Goal: Task Accomplishment & Management: Complete application form

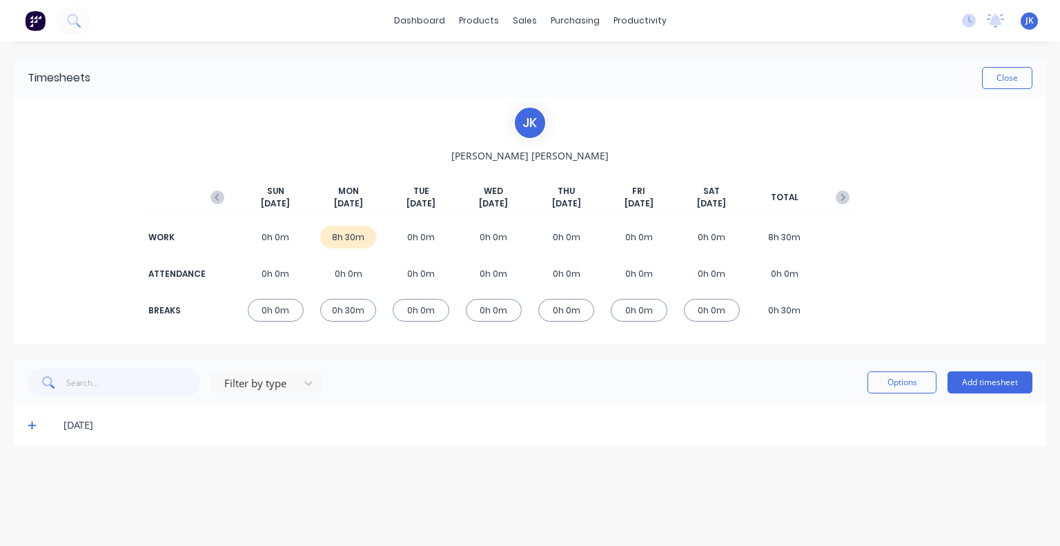
click at [32, 424] on icon at bounding box center [32, 426] width 8 height 8
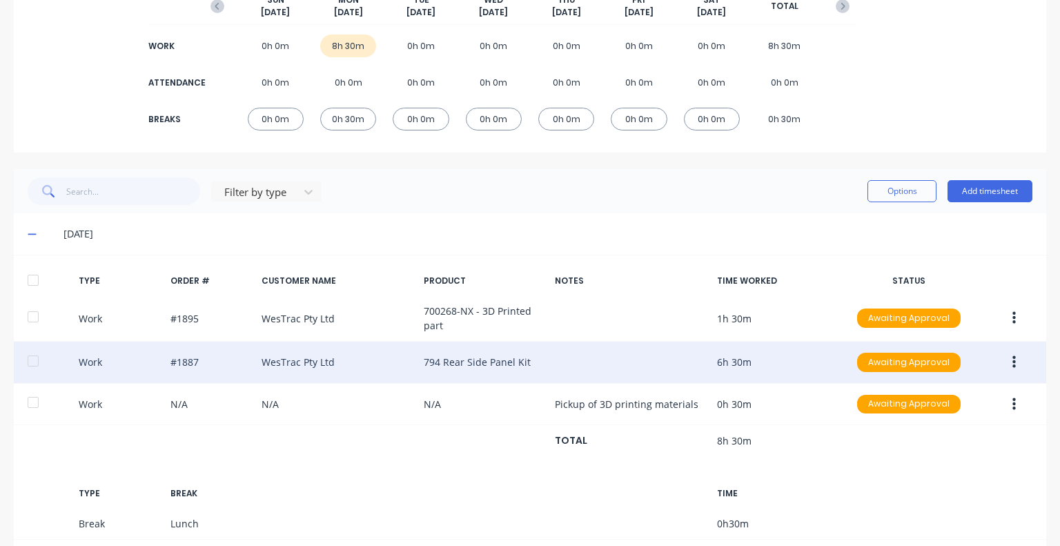
scroll to position [207, 0]
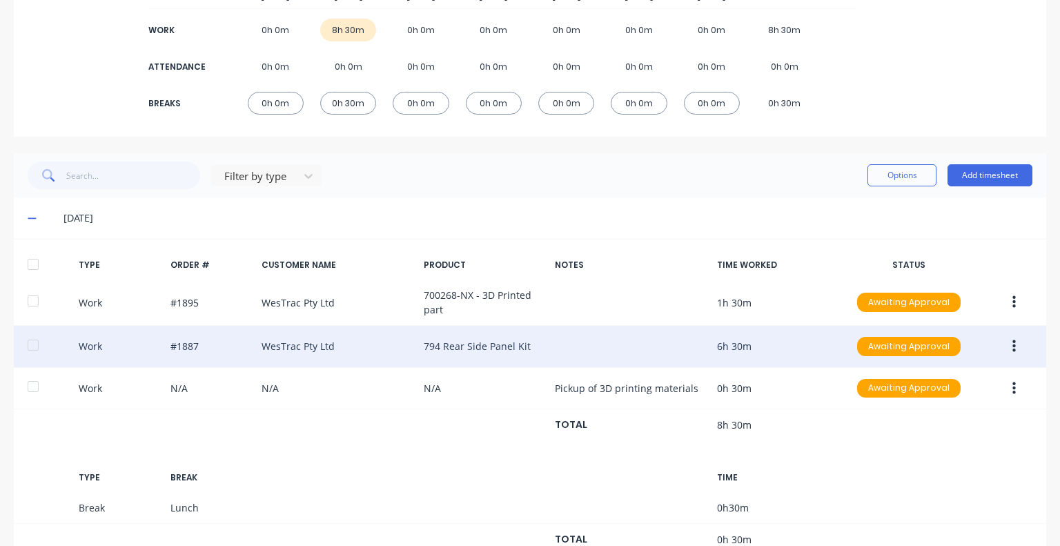
click at [367, 351] on div "Work #1887 WesTrac Pty Ltd 794 Rear Side Panel Kit 6h 30m Awaiting Approval" at bounding box center [530, 347] width 1032 height 42
click at [1012, 346] on icon "button" at bounding box center [1013, 346] width 3 height 12
click at [963, 353] on div "Duplicate" at bounding box center [965, 350] width 106 height 20
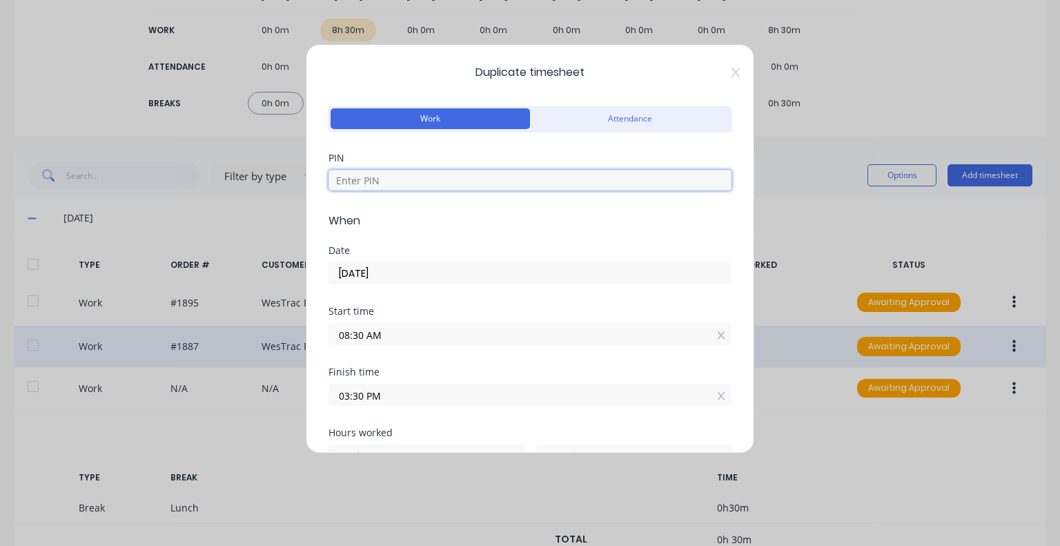
click at [404, 186] on input at bounding box center [529, 180] width 403 height 21
type input "5683"
click at [410, 284] on div "Date [DATE]" at bounding box center [529, 276] width 403 height 61
click at [410, 278] on input "[DATE]" at bounding box center [530, 273] width 402 height 21
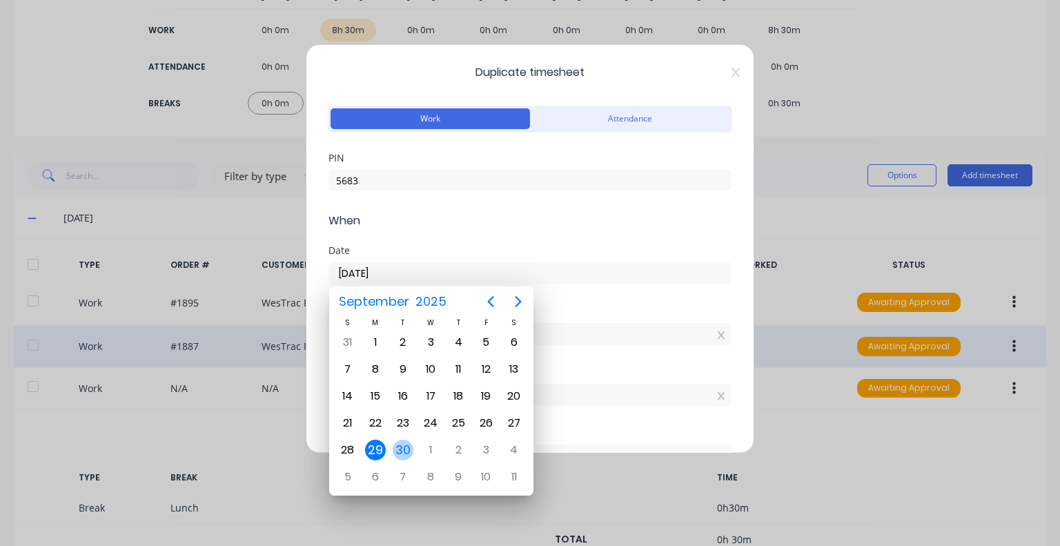
click at [406, 444] on div "30" at bounding box center [403, 450] width 21 height 21
type input "[DATE]"
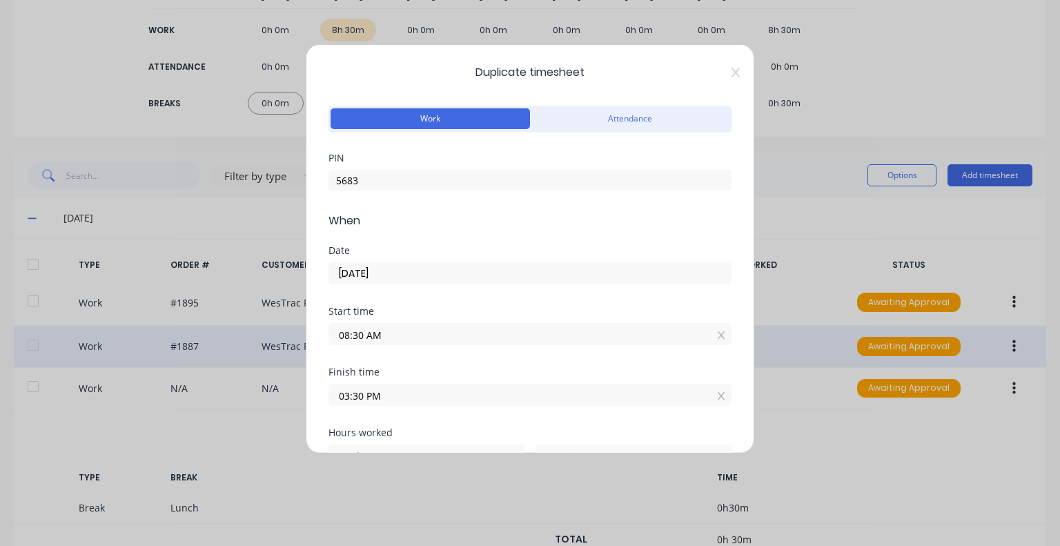
drag, startPoint x: 362, startPoint y: 333, endPoint x: 337, endPoint y: 335, distance: 24.9
click at [337, 335] on input "08:30 AM" at bounding box center [530, 334] width 402 height 21
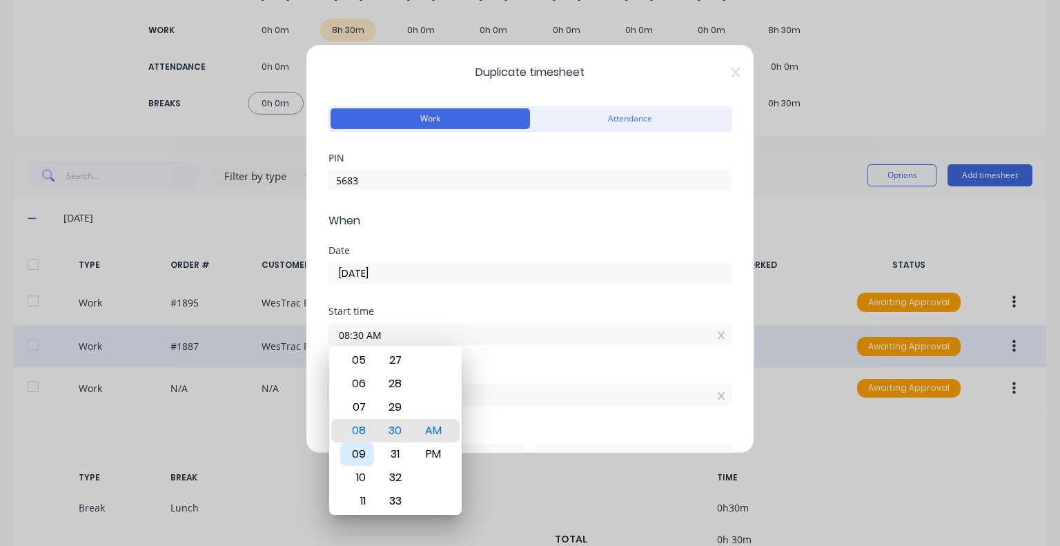
click at [352, 453] on div "09" at bounding box center [357, 453] width 34 height 23
type input "09:30 AM"
type input "6"
type input "09:23 AM"
type input "7"
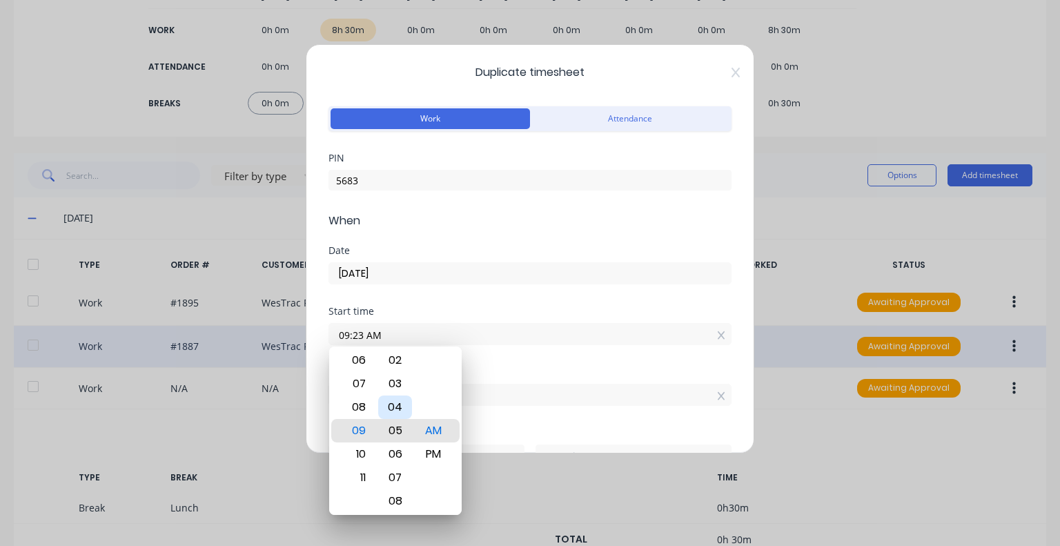
type input "09:05 AM"
type input "25"
type input "09:00 AM"
type input "30"
click at [389, 427] on div "00" at bounding box center [395, 430] width 34 height 23
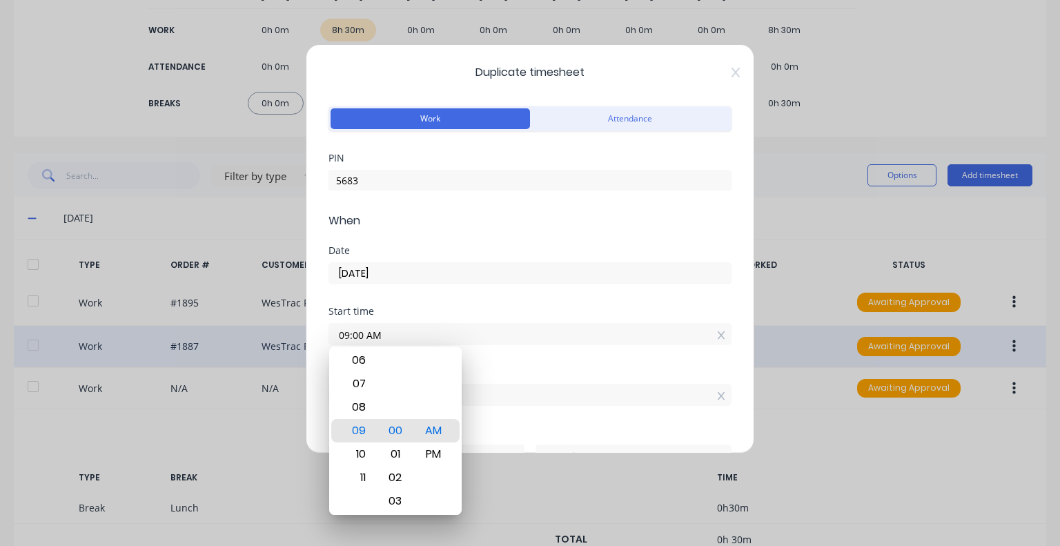
click at [493, 362] on div "Start time 09:00 AM" at bounding box center [529, 336] width 403 height 61
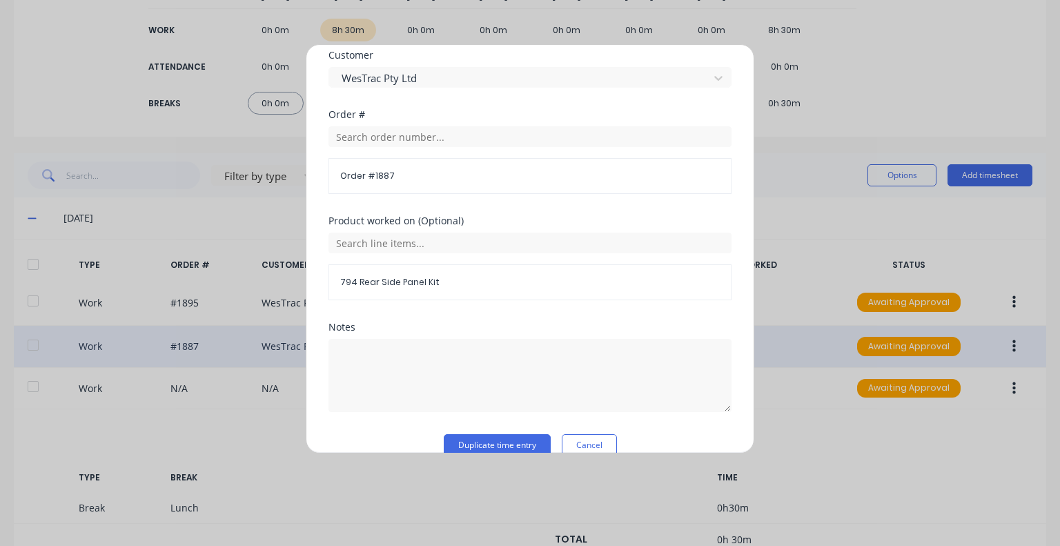
scroll to position [747, 0]
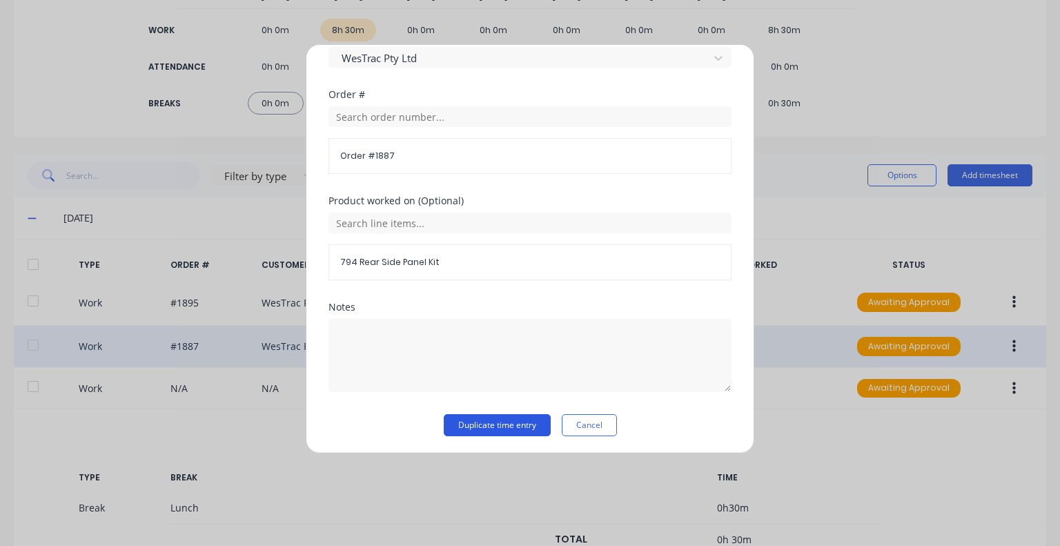
click at [487, 425] on button "Duplicate time entry" at bounding box center [497, 425] width 107 height 22
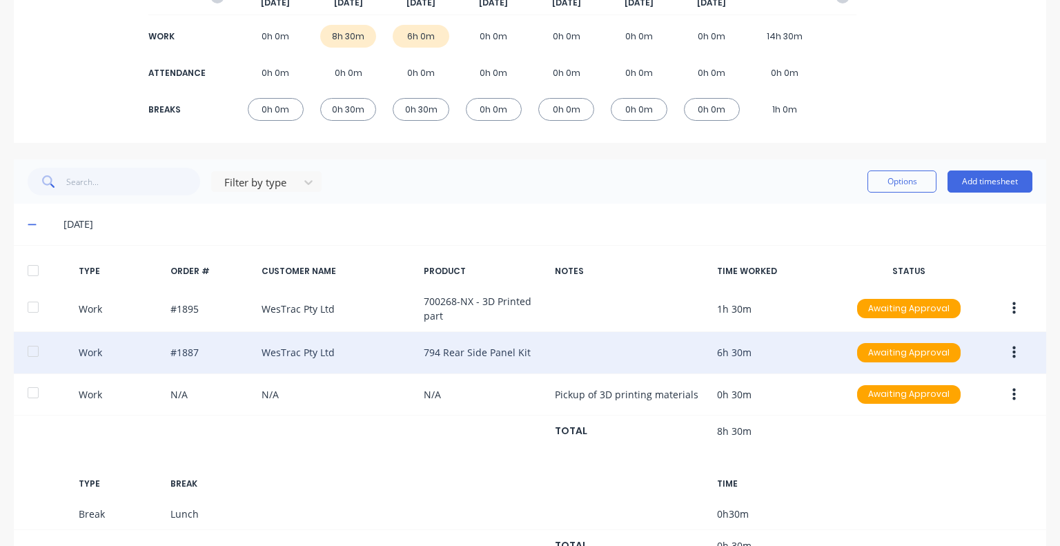
scroll to position [200, 0]
click at [979, 184] on button "Add timesheet" at bounding box center [990, 182] width 85 height 22
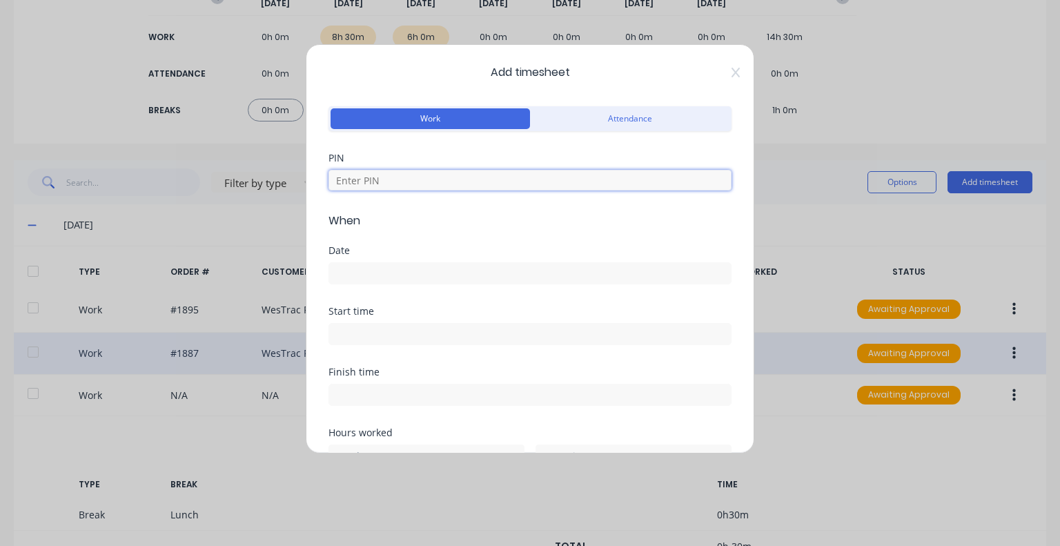
click at [414, 173] on input at bounding box center [529, 180] width 403 height 21
type input "5683"
click at [378, 267] on input at bounding box center [530, 273] width 402 height 21
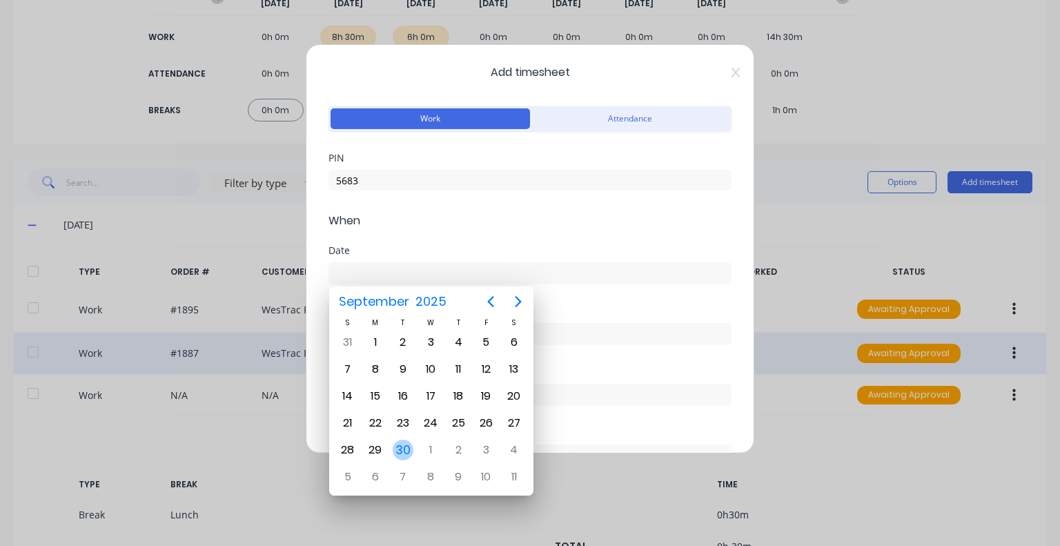
click at [399, 448] on div "30" at bounding box center [403, 450] width 21 height 21
type input "[DATE]"
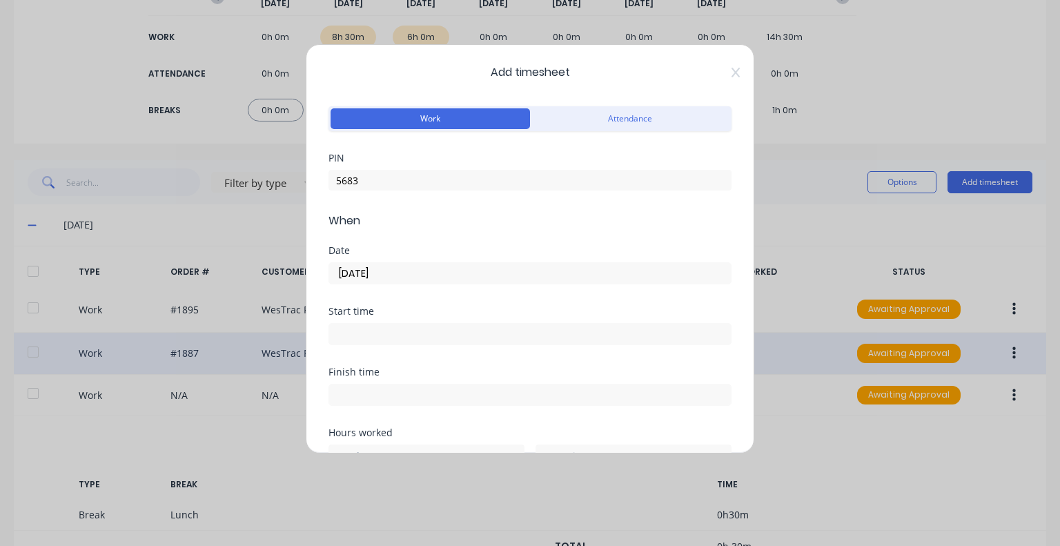
click at [390, 320] on div at bounding box center [529, 333] width 403 height 26
click at [390, 327] on input at bounding box center [530, 334] width 402 height 21
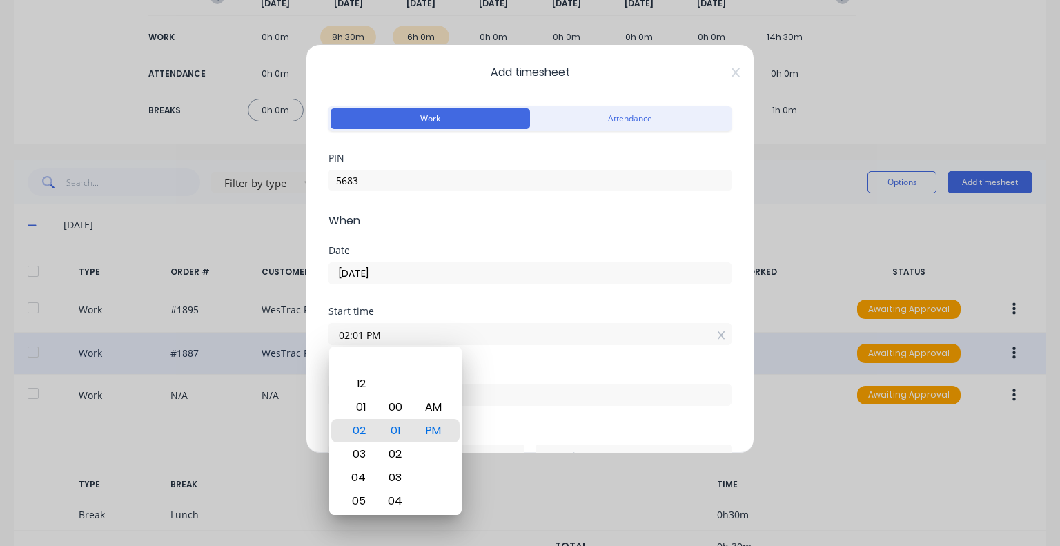
drag, startPoint x: 404, startPoint y: 334, endPoint x: 322, endPoint y: 346, distance: 83.1
click at [322, 346] on div "Add timesheet Work Attendance PIN 5683 When Date [DATE] Start time 02:01 PM Fin…" at bounding box center [530, 248] width 449 height 409
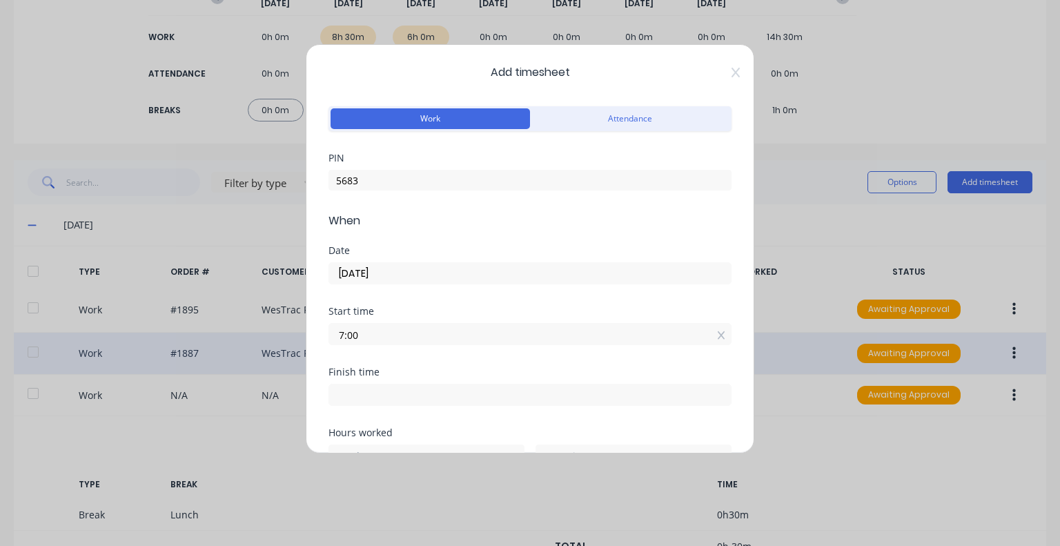
type input "07:00 AM"
click at [424, 362] on div "Start time 07:00 AM" at bounding box center [529, 336] width 403 height 61
click at [404, 391] on input at bounding box center [530, 394] width 402 height 21
type input "02:01 PM"
type input "7"
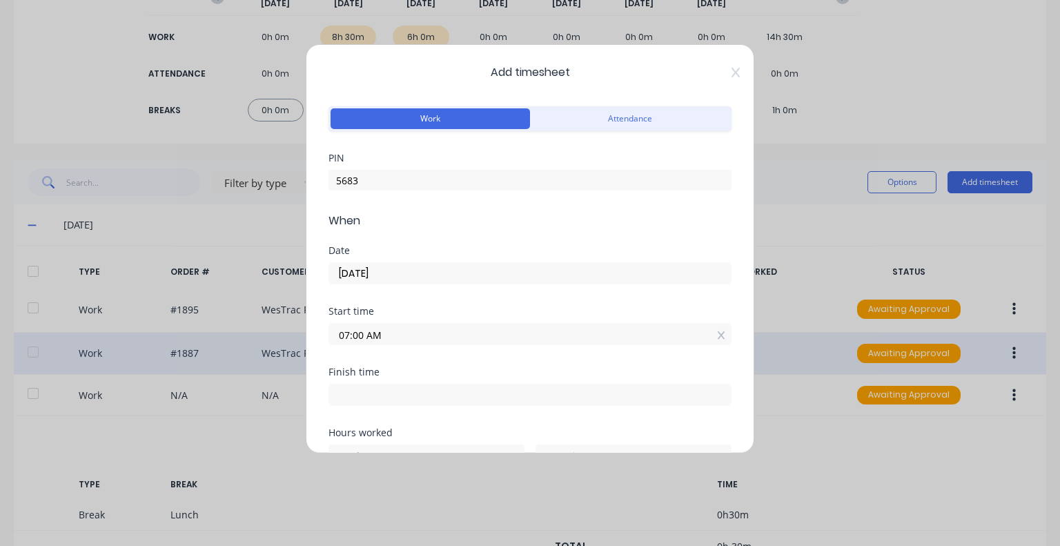
type input "1"
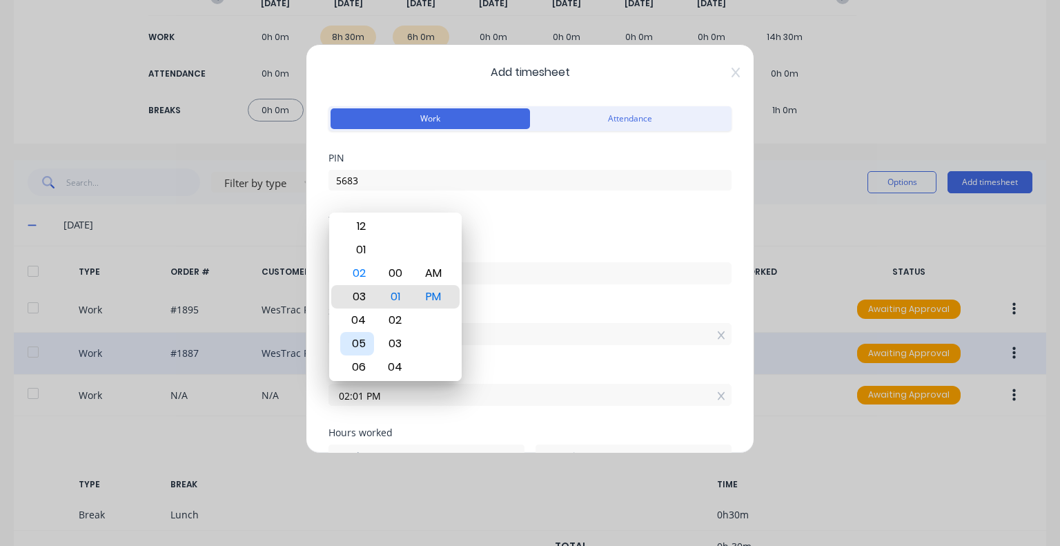
type input "03:01 PM"
type input "8"
drag, startPoint x: 363, startPoint y: 395, endPoint x: 306, endPoint y: 405, distance: 57.4
click at [306, 405] on div "Add timesheet Work Attendance PIN 5683 When Date [DATE] Start time 07:00 AM Fin…" at bounding box center [530, 248] width 449 height 409
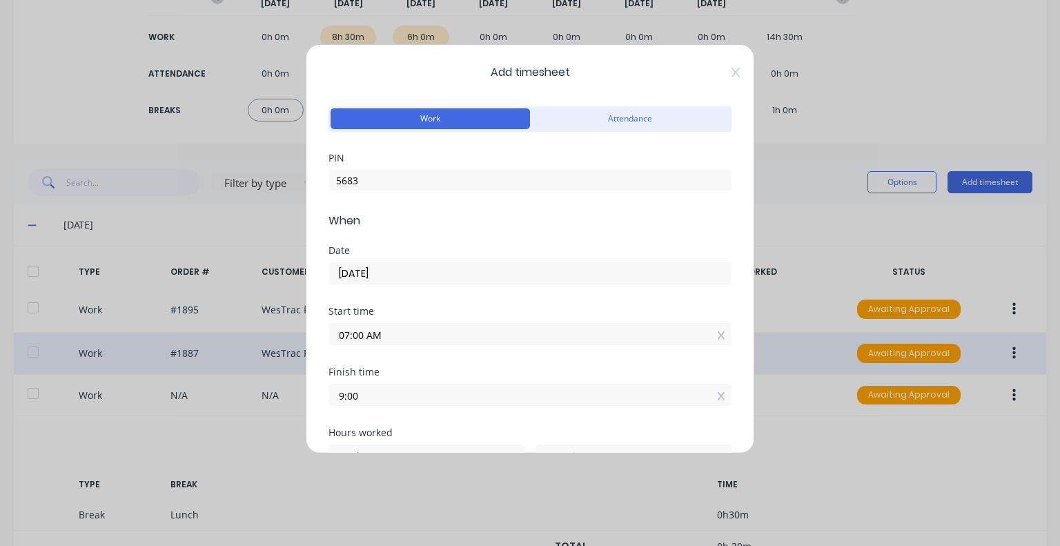
type input "09:00 AM"
type input "2"
type input "0"
click at [471, 373] on div "Finish time" at bounding box center [529, 372] width 403 height 10
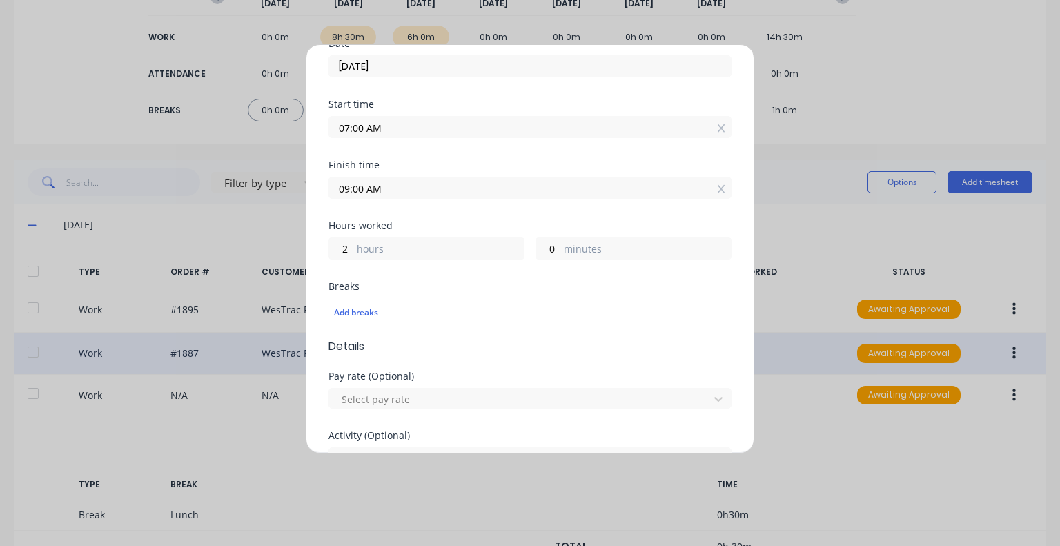
scroll to position [276, 0]
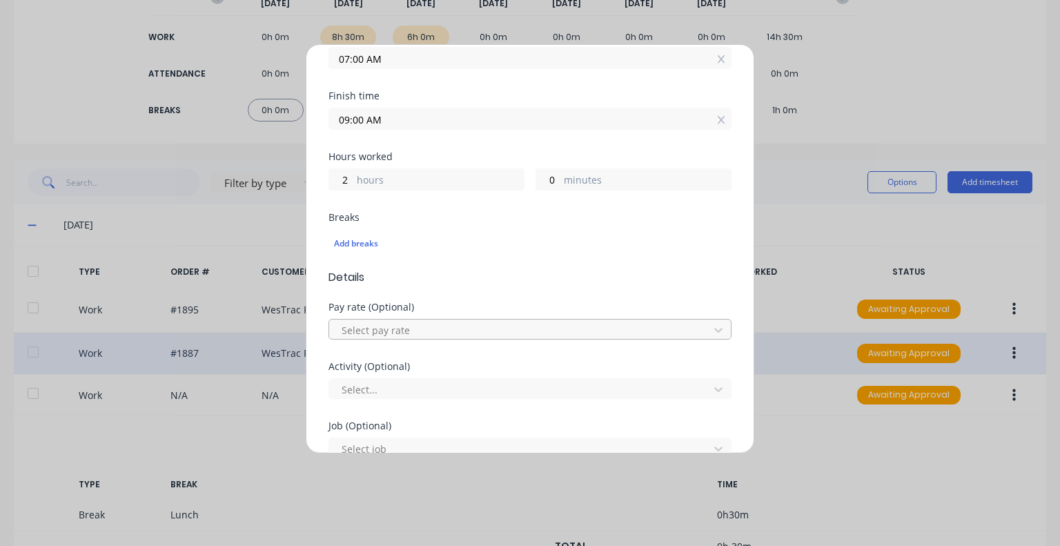
click at [430, 322] on div at bounding box center [521, 330] width 362 height 17
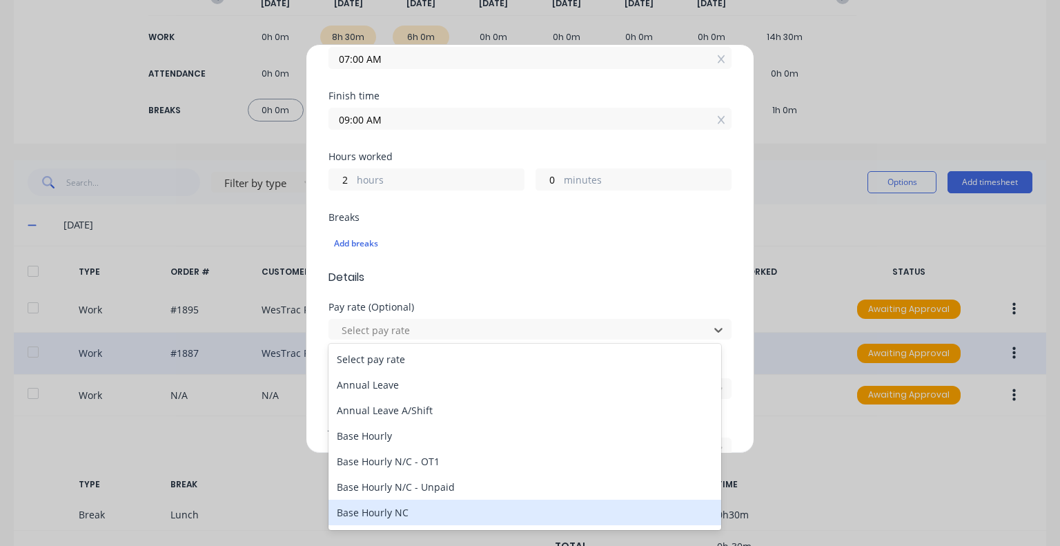
click at [408, 511] on div "Base Hourly NC" at bounding box center [524, 513] width 393 height 26
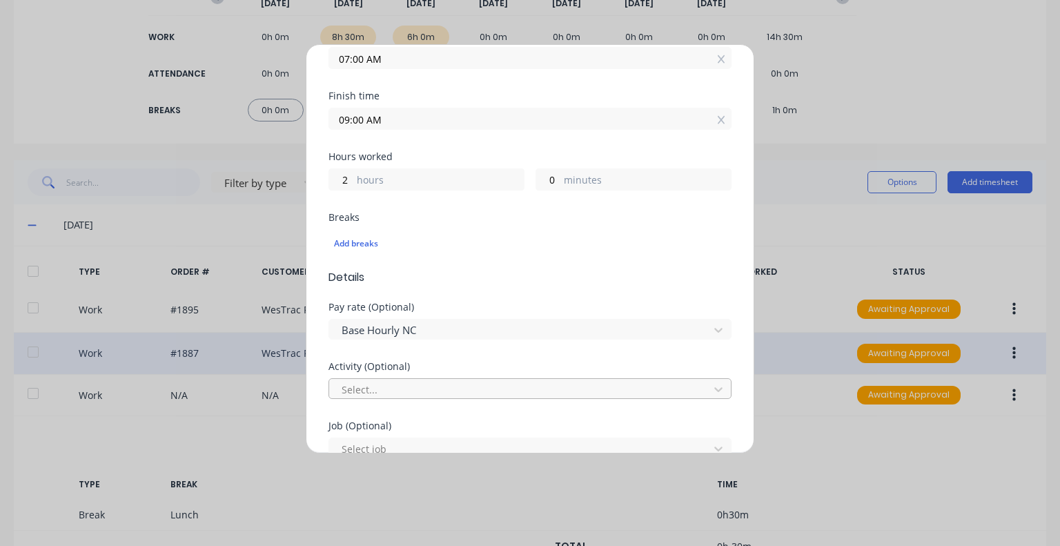
click at [443, 379] on div "Select..." at bounding box center [521, 389] width 370 height 21
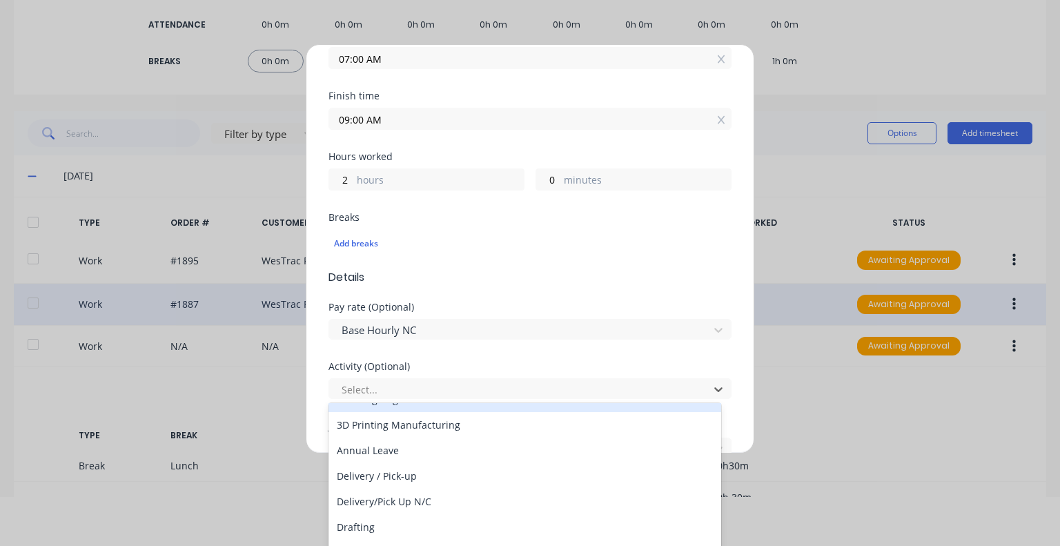
scroll to position [69, 0]
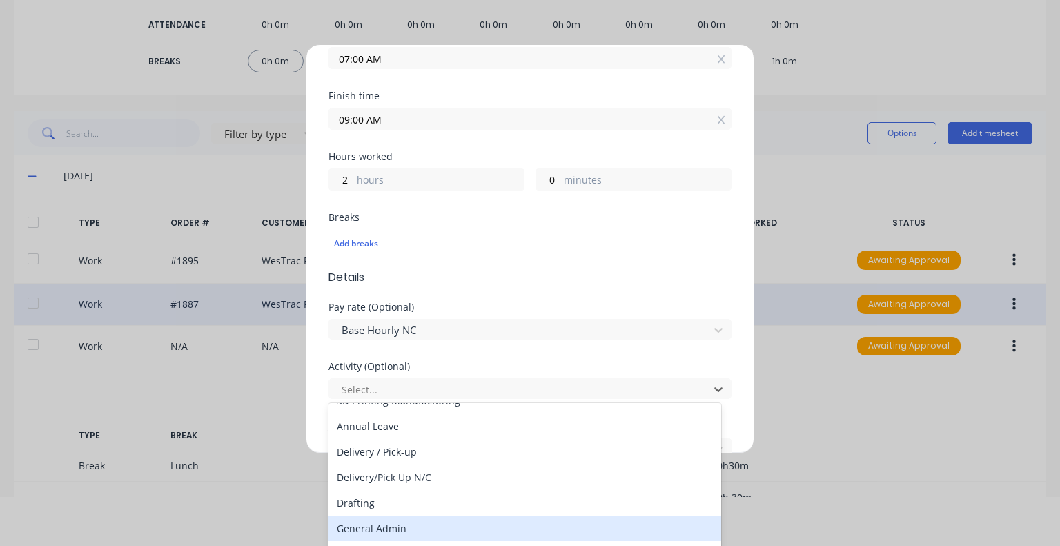
click at [398, 524] on div "General Admin" at bounding box center [524, 529] width 393 height 26
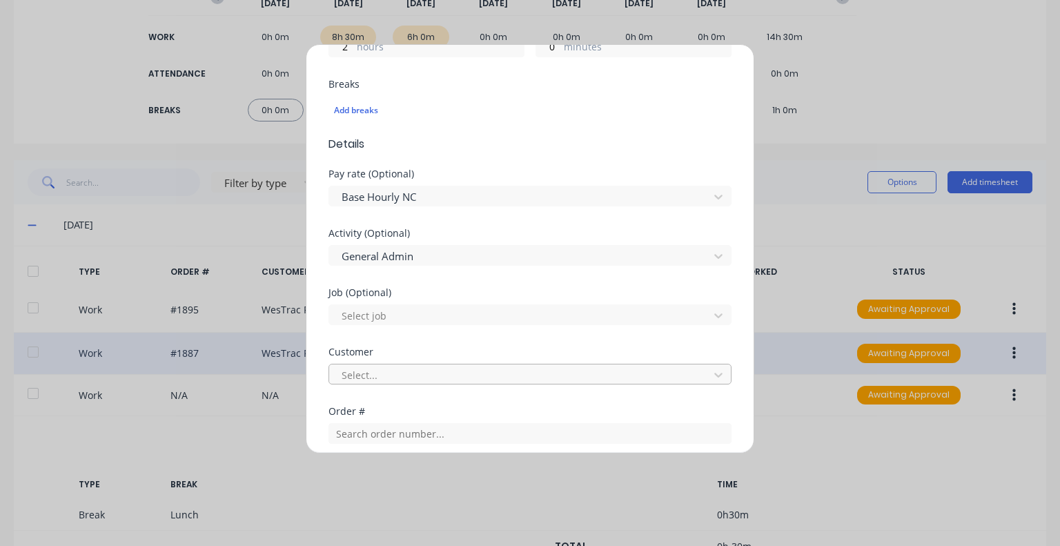
scroll to position [483, 0]
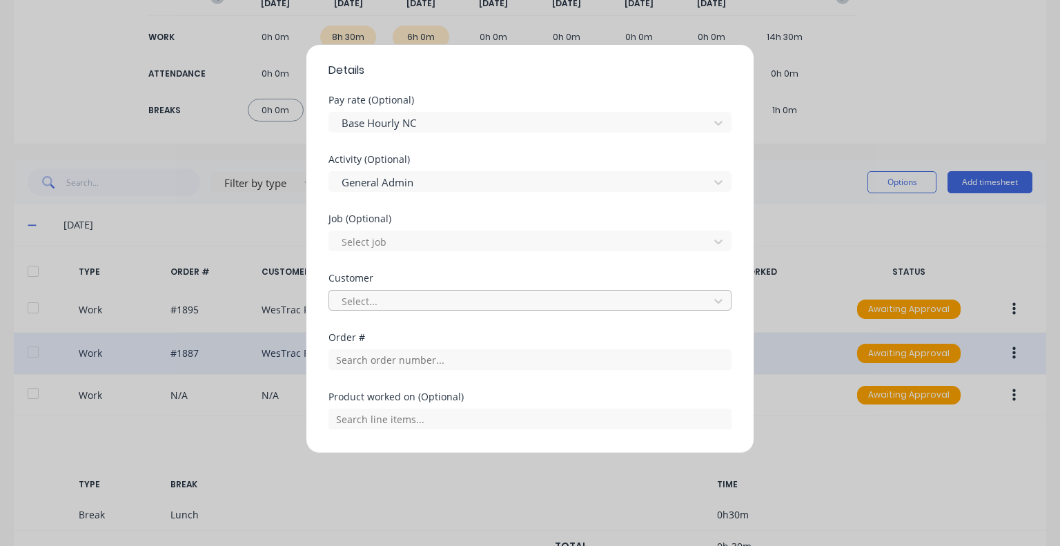
click at [435, 300] on div at bounding box center [521, 301] width 362 height 17
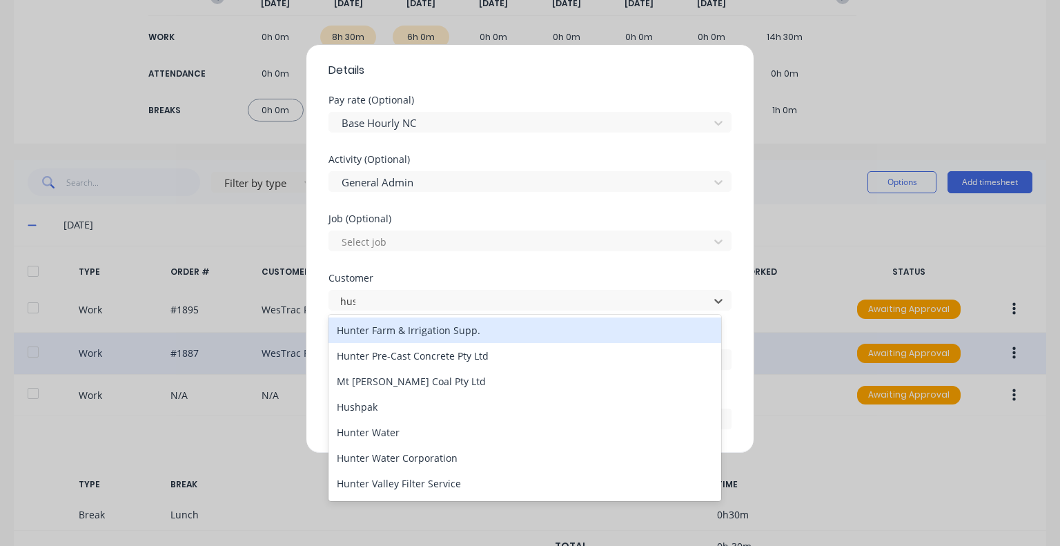
type input "hush"
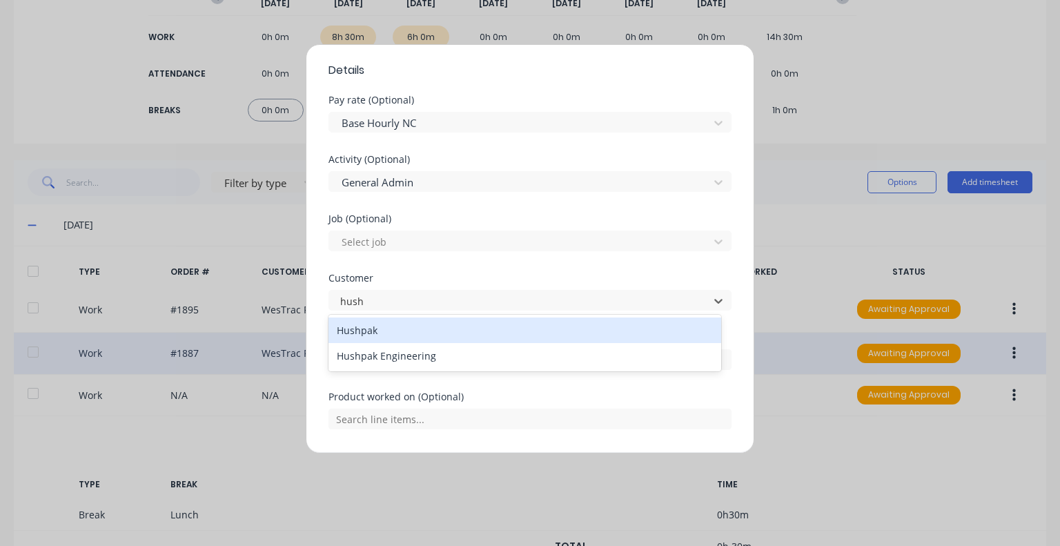
click at [407, 332] on div "Hushpak" at bounding box center [524, 330] width 393 height 26
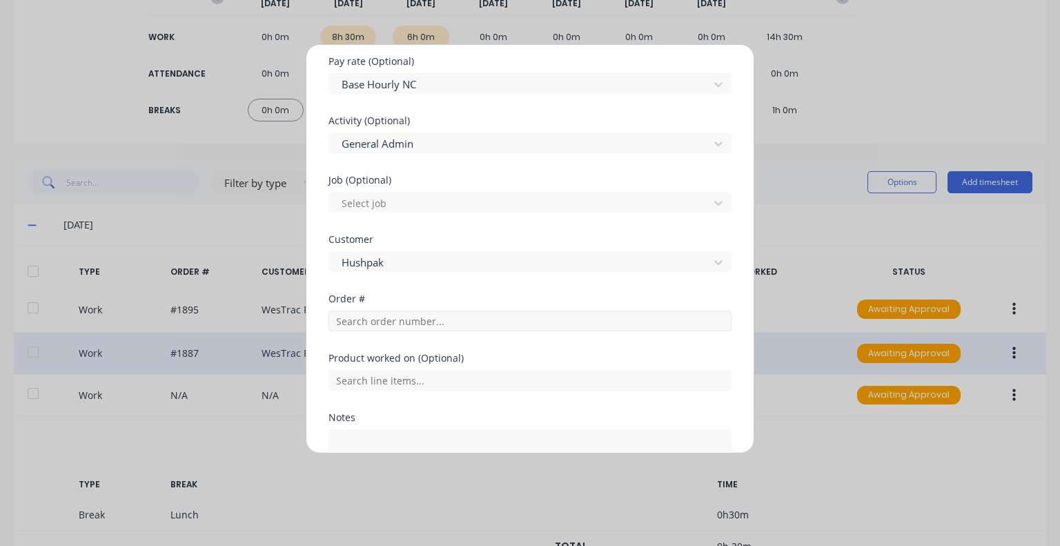
scroll to position [552, 0]
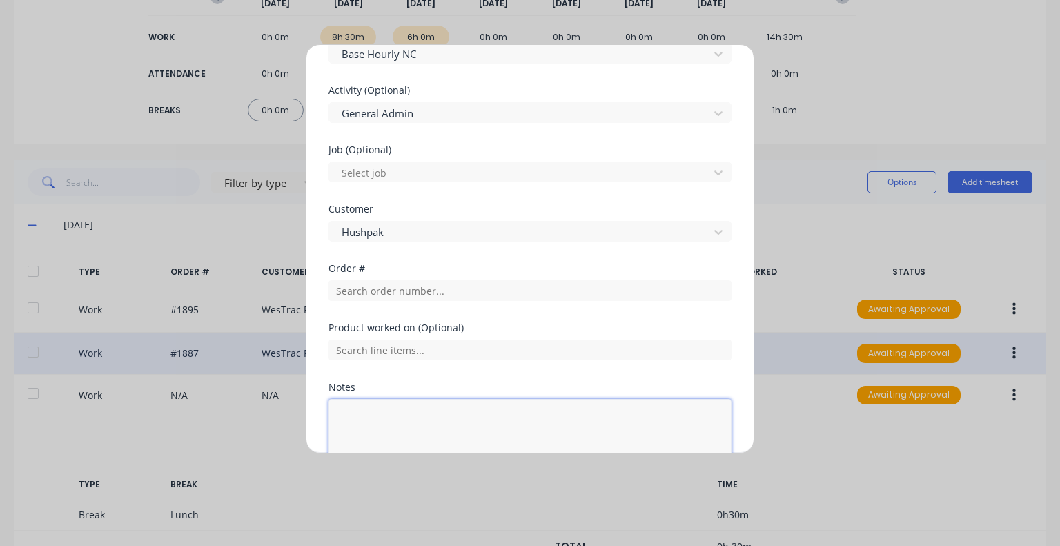
click at [389, 409] on textarea at bounding box center [529, 435] width 403 height 73
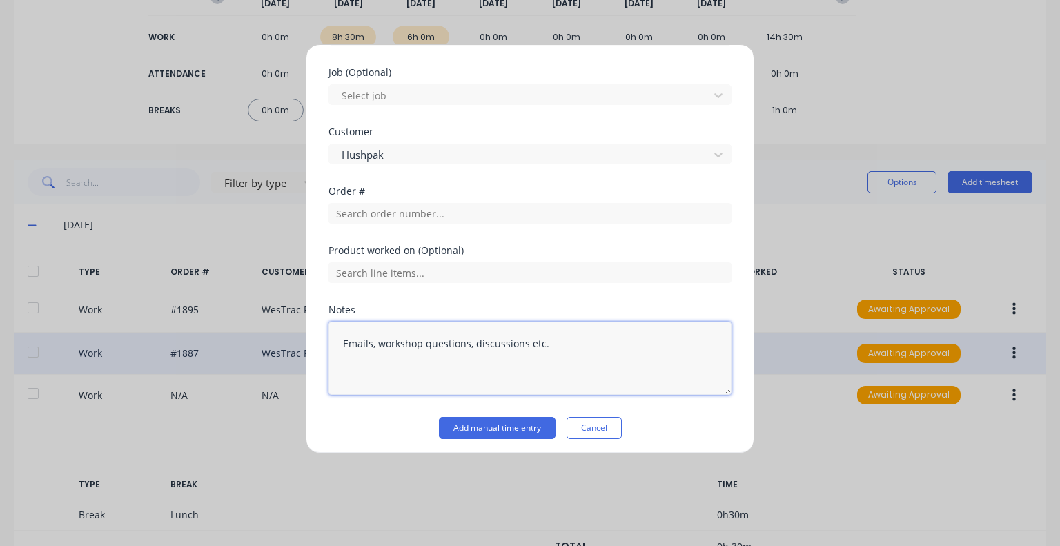
scroll to position [632, 0]
type textarea "Emails, workshop questions, discussions etc."
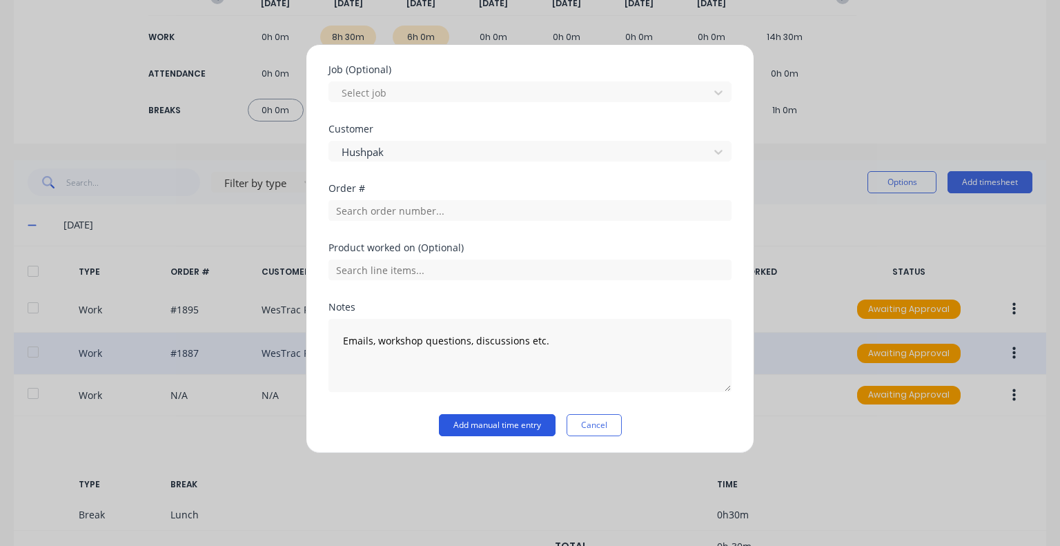
click at [520, 416] on button "Add manual time entry" at bounding box center [497, 425] width 117 height 22
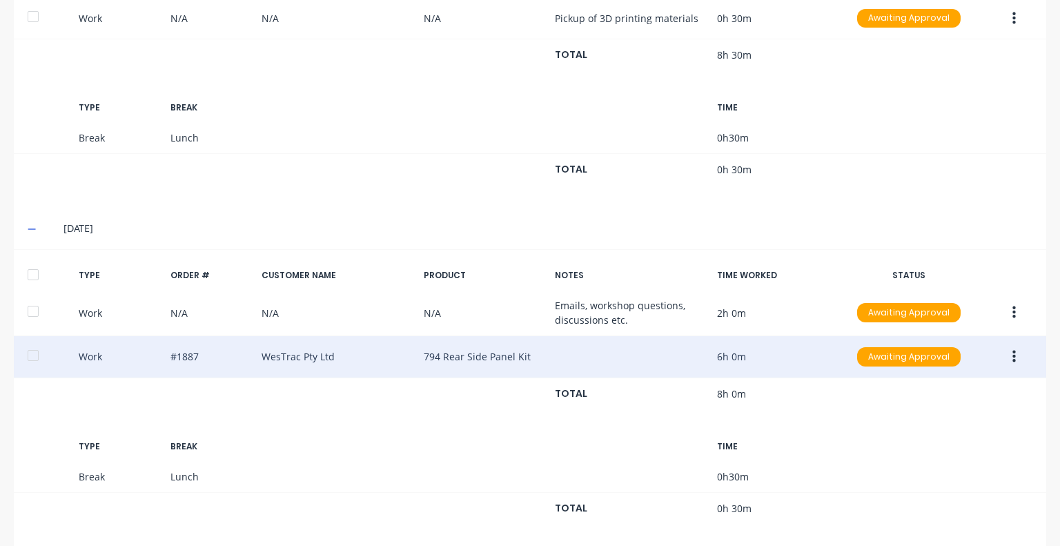
scroll to position [591, 0]
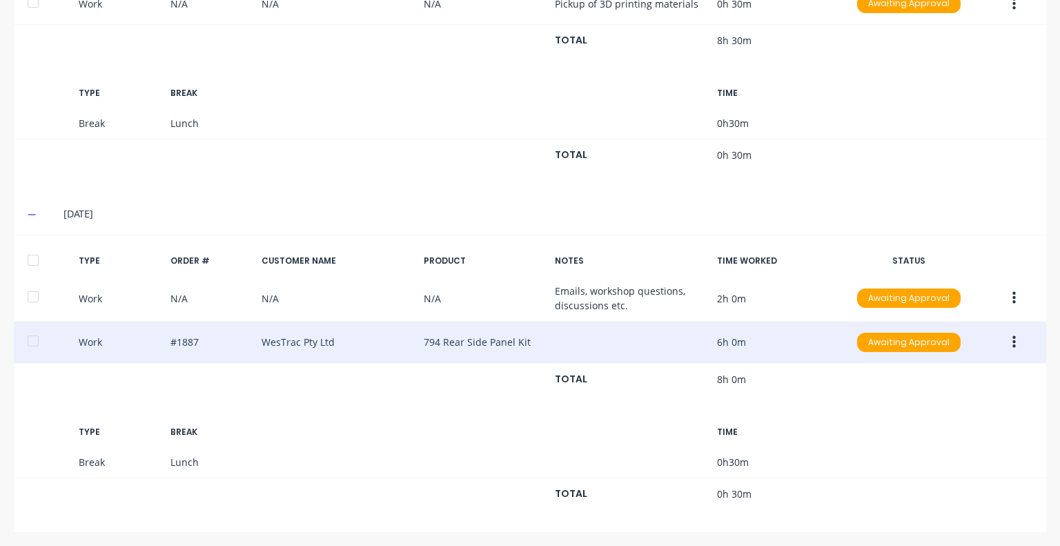
click at [1012, 339] on icon "button" at bounding box center [1013, 342] width 3 height 12
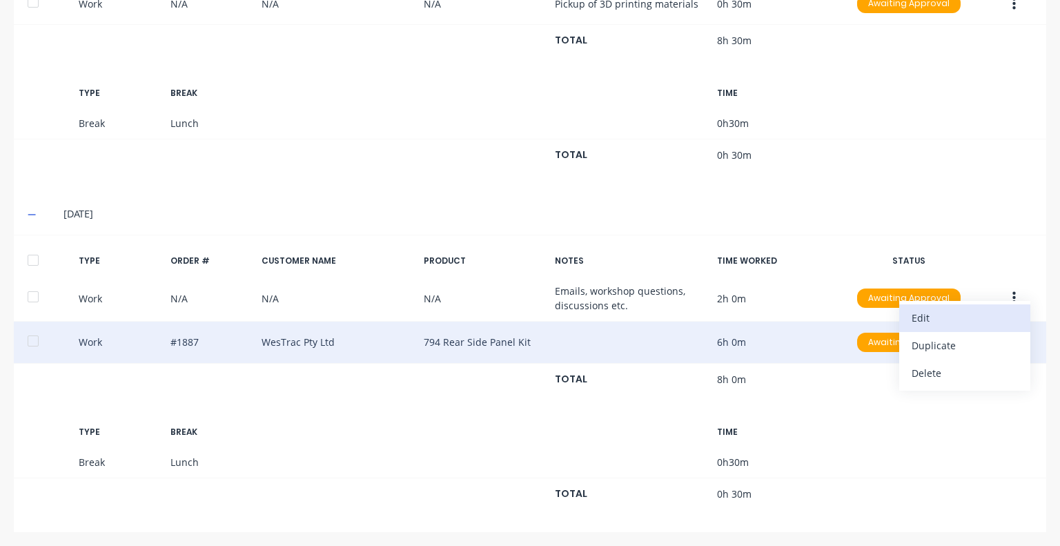
click at [933, 320] on div "Edit" at bounding box center [965, 318] width 106 height 20
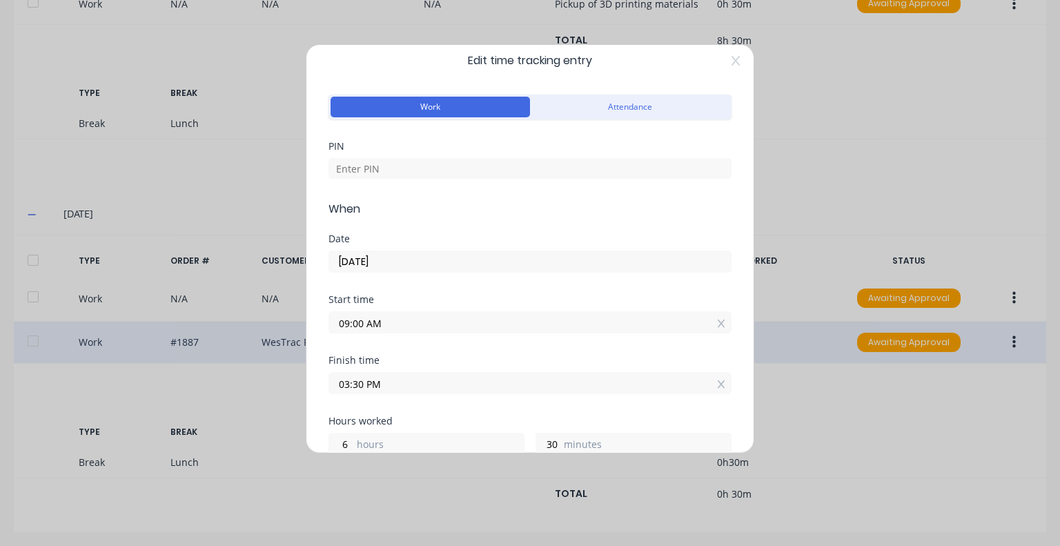
scroll to position [0, 0]
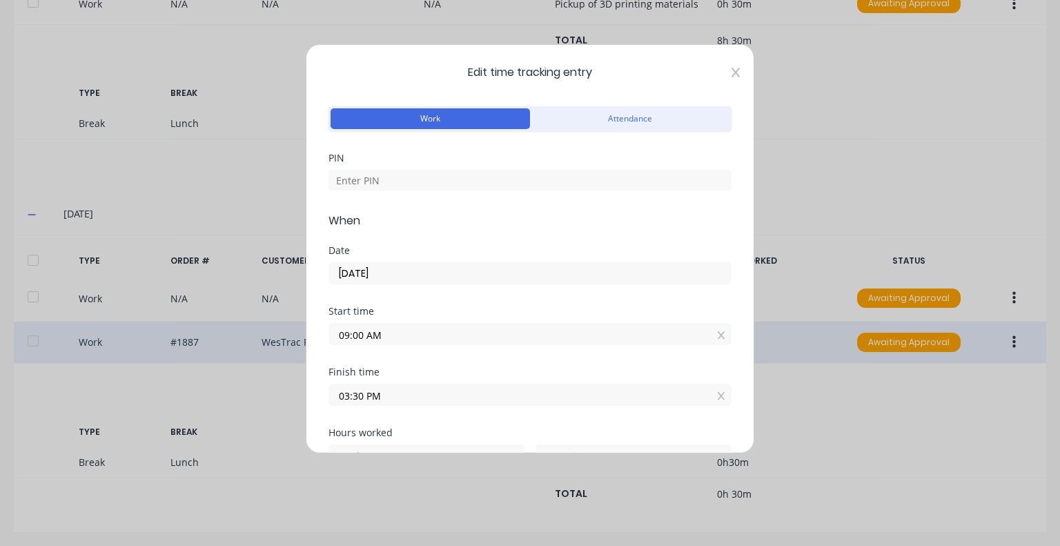
click at [732, 71] on icon at bounding box center [736, 73] width 8 height 10
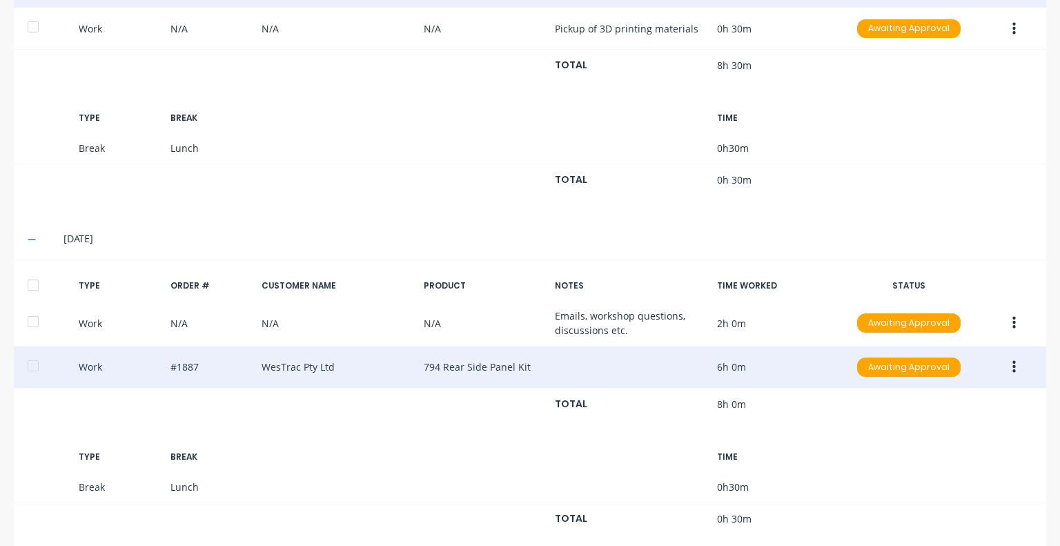
scroll to position [591, 0]
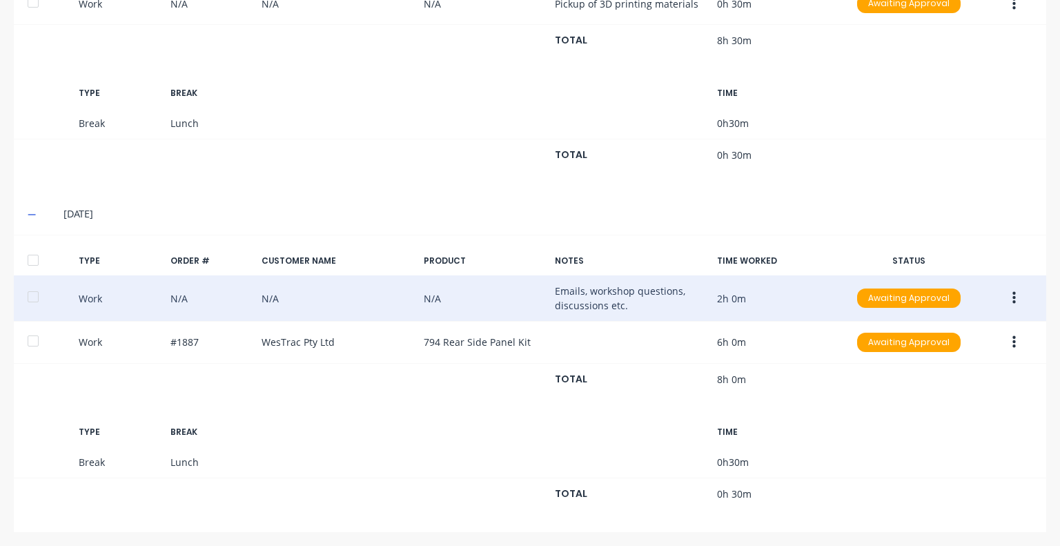
click at [1006, 289] on button "button" at bounding box center [1014, 298] width 32 height 25
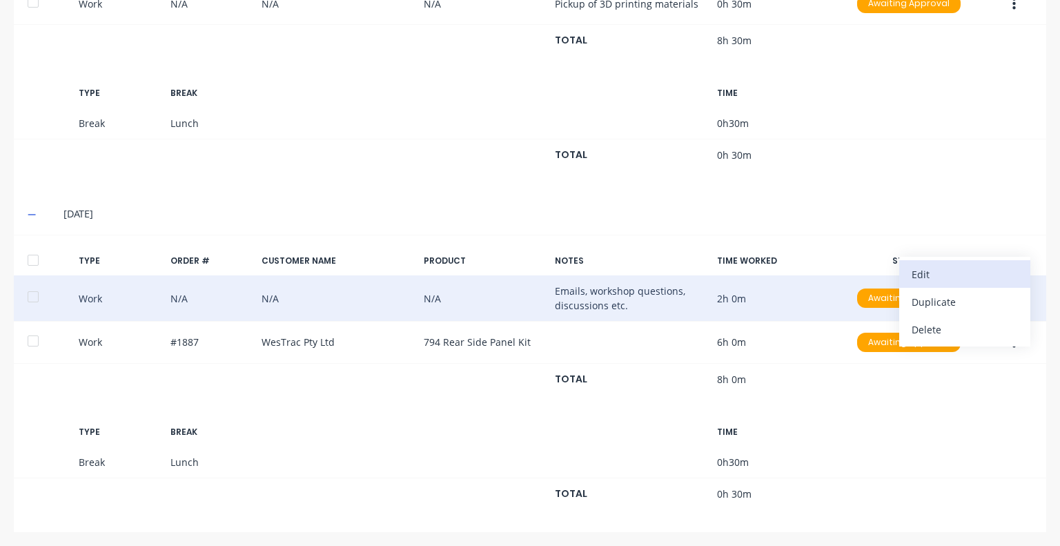
click at [921, 273] on div "Edit" at bounding box center [965, 274] width 106 height 20
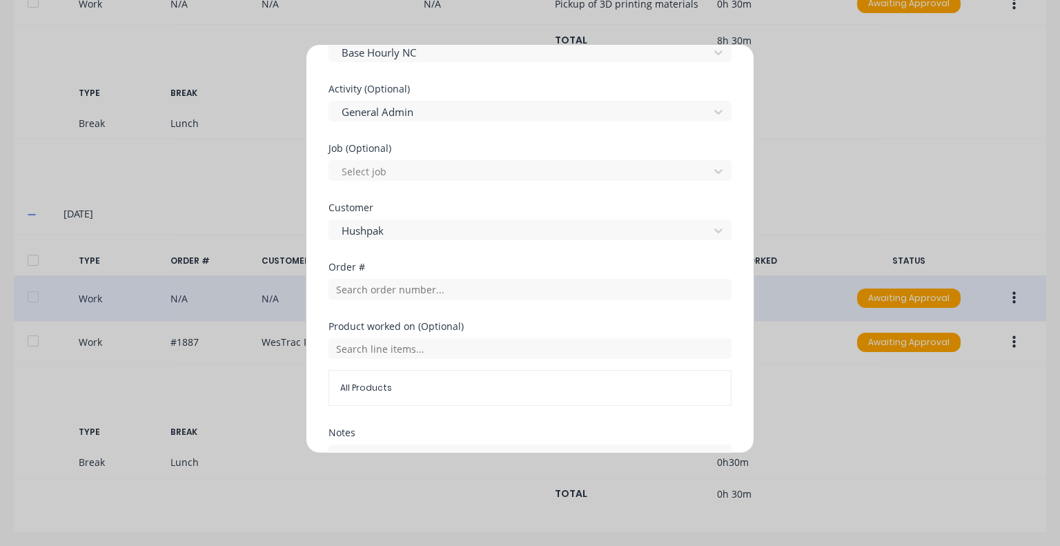
scroll to position [679, 0]
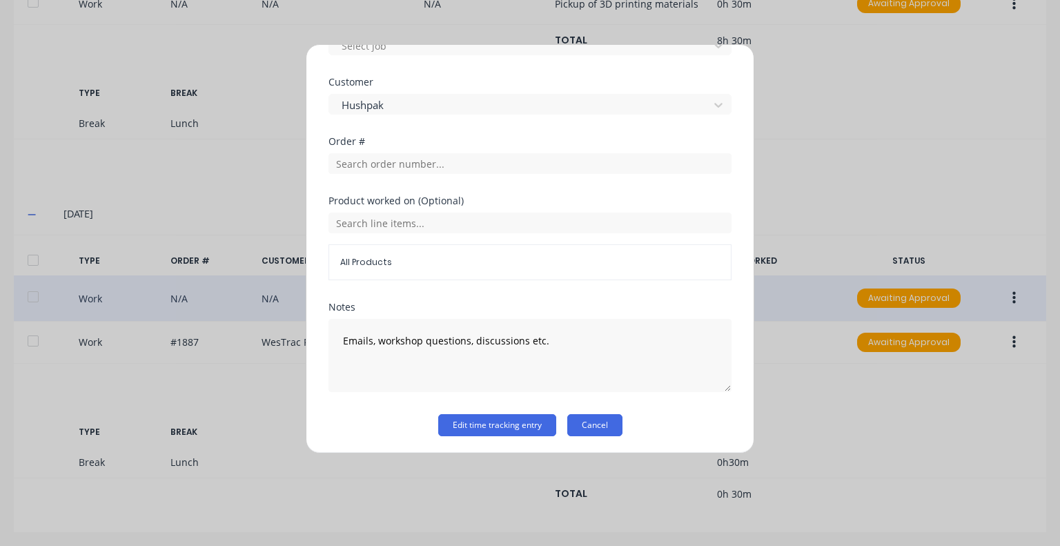
click at [596, 420] on button "Cancel" at bounding box center [594, 425] width 55 height 22
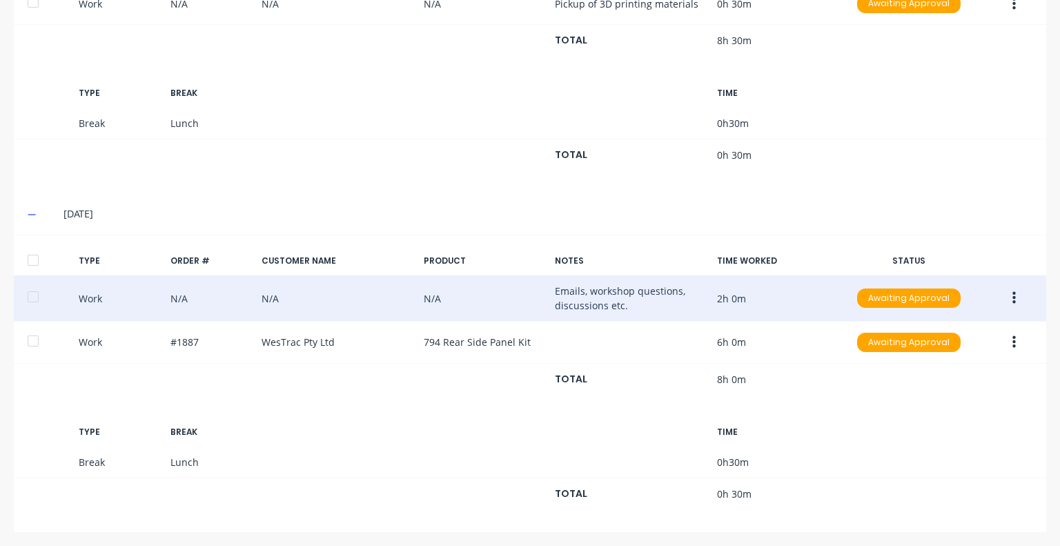
click at [1006, 344] on button "button" at bounding box center [1014, 342] width 32 height 25
click at [916, 317] on div "Edit" at bounding box center [965, 318] width 106 height 20
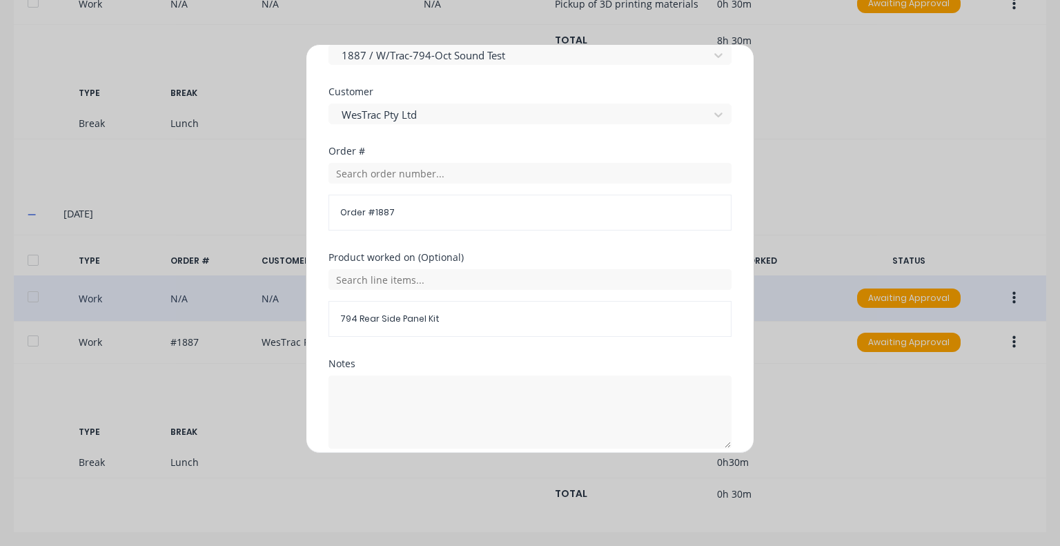
scroll to position [747, 0]
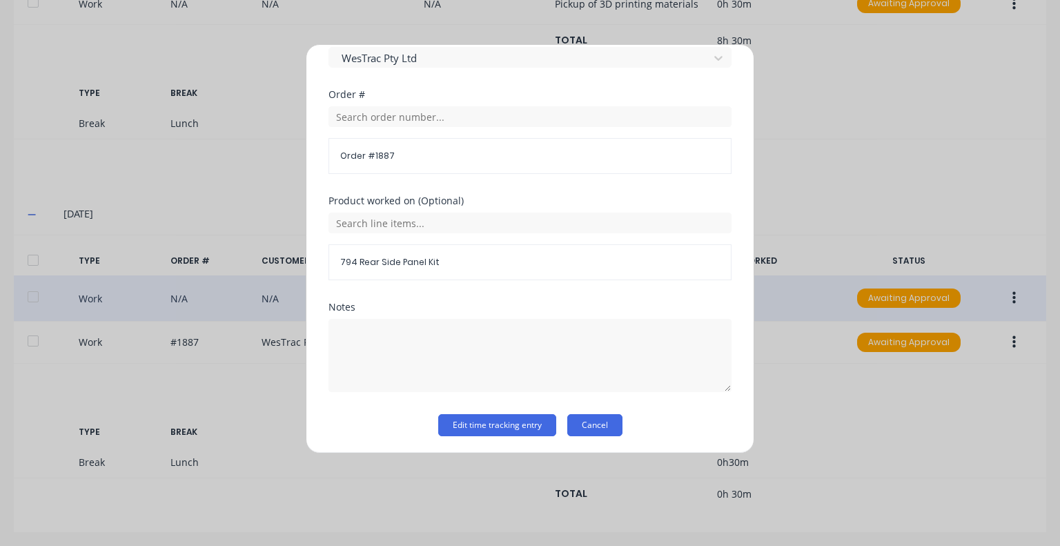
click at [608, 422] on button "Cancel" at bounding box center [594, 425] width 55 height 22
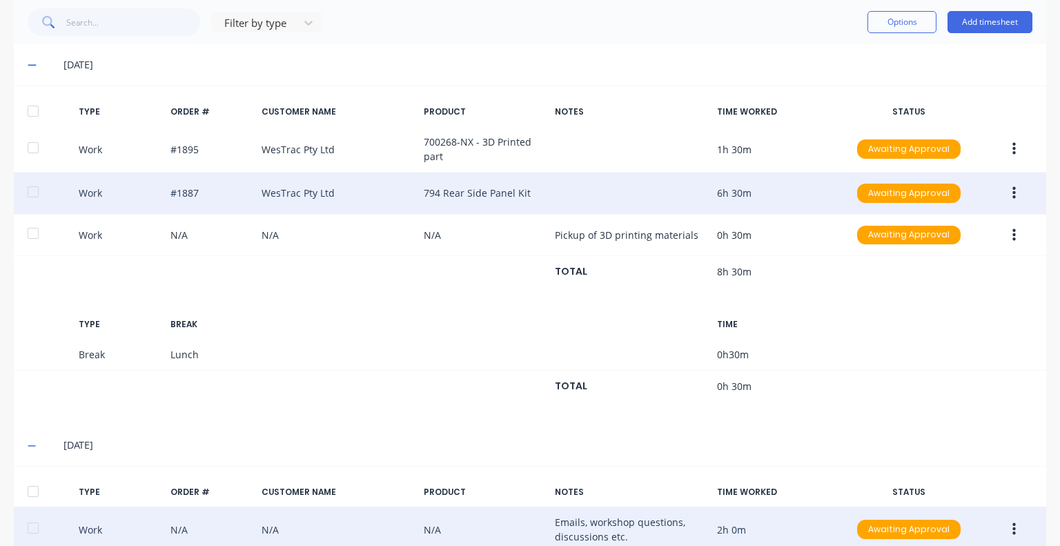
scroll to position [591, 0]
